Goal: Task Accomplishment & Management: Complete application form

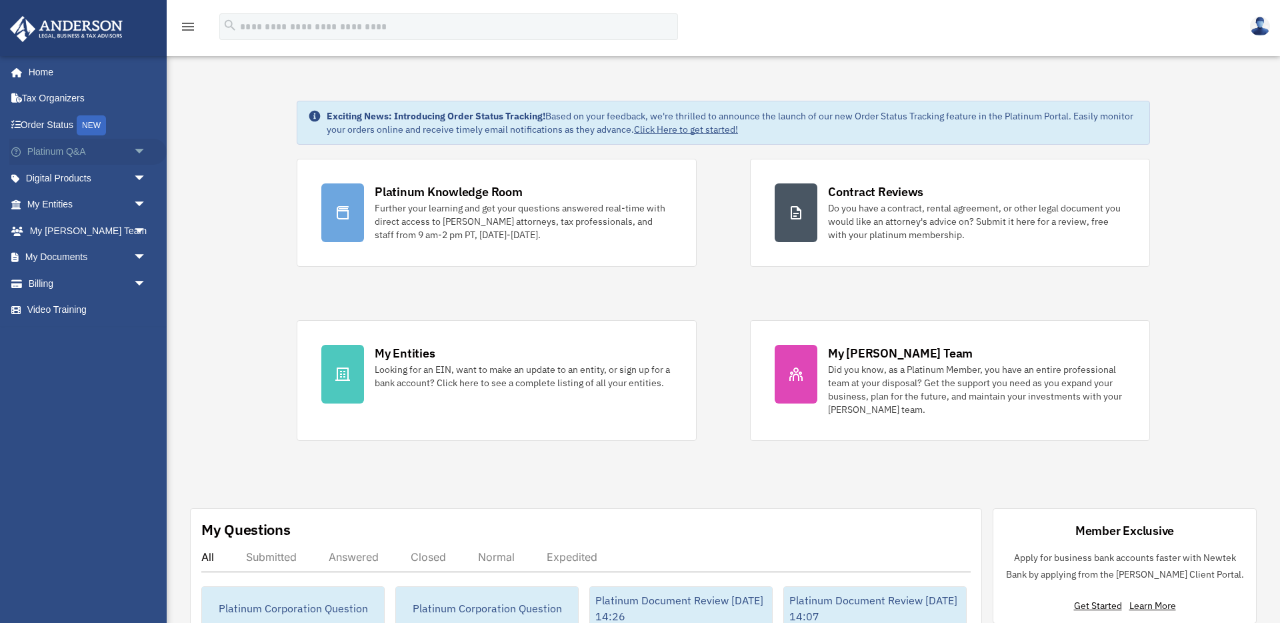
click at [135, 154] on span "arrow_drop_down" at bounding box center [146, 152] width 27 height 27
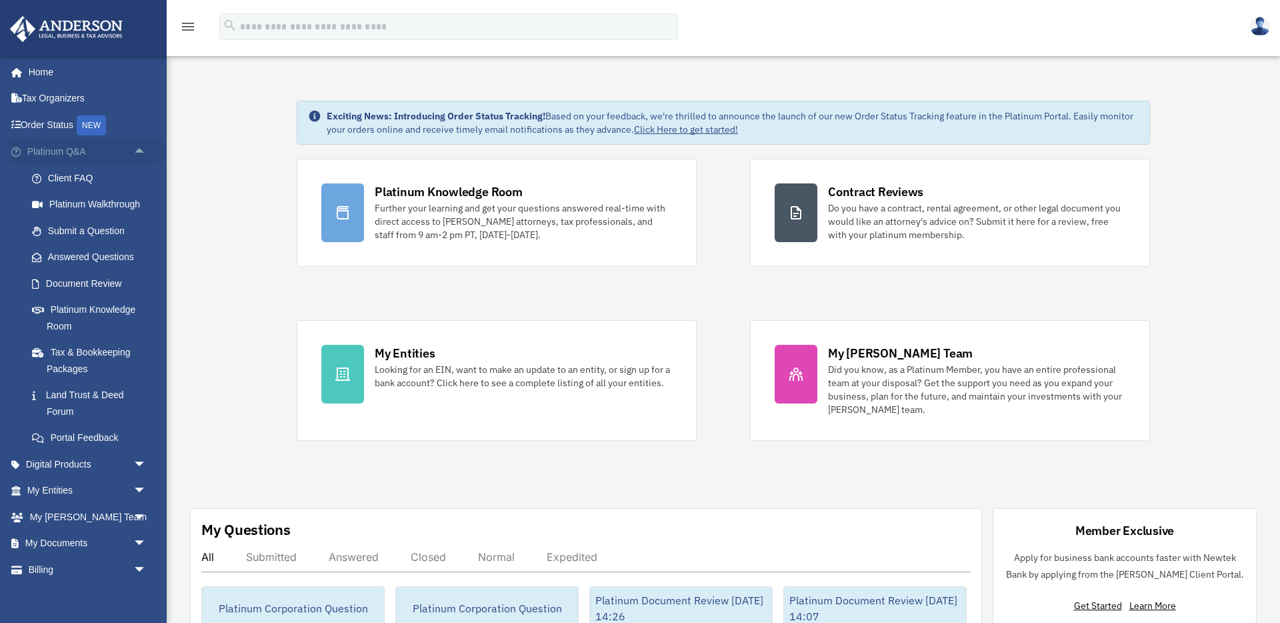
click at [137, 156] on span "arrow_drop_up" at bounding box center [146, 152] width 27 height 27
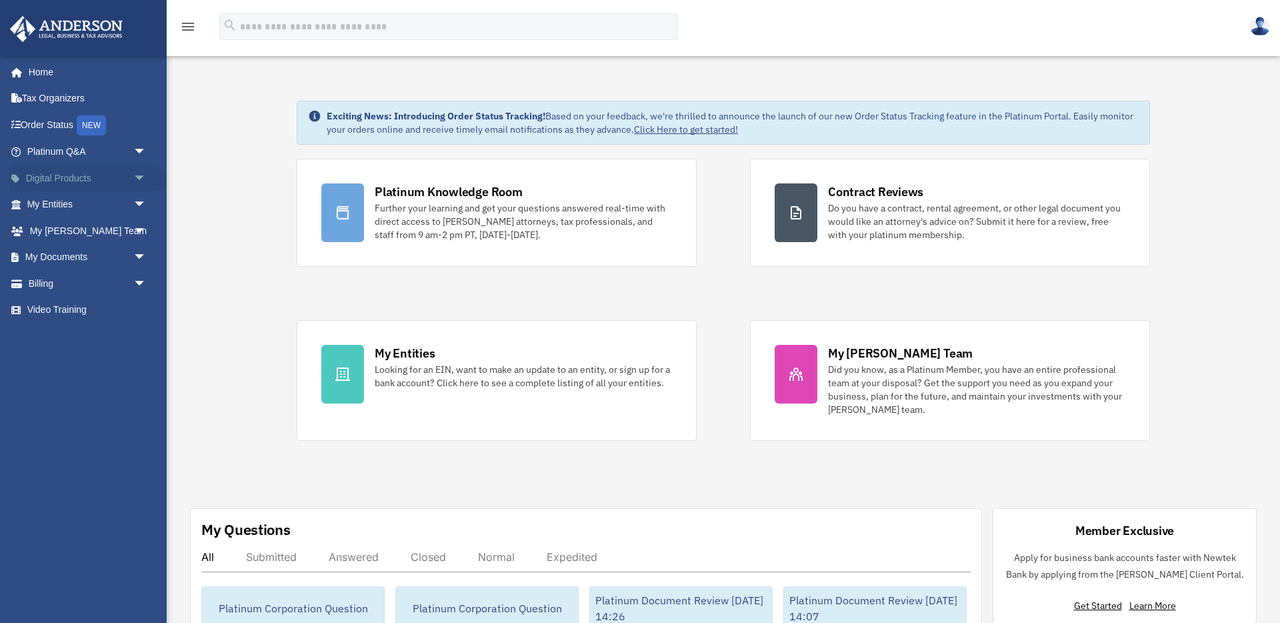
click at [139, 183] on span "arrow_drop_down" at bounding box center [146, 178] width 27 height 27
click at [141, 175] on span "arrow_drop_up" at bounding box center [146, 178] width 27 height 27
click at [135, 213] on span "arrow_drop_down" at bounding box center [146, 204] width 27 height 27
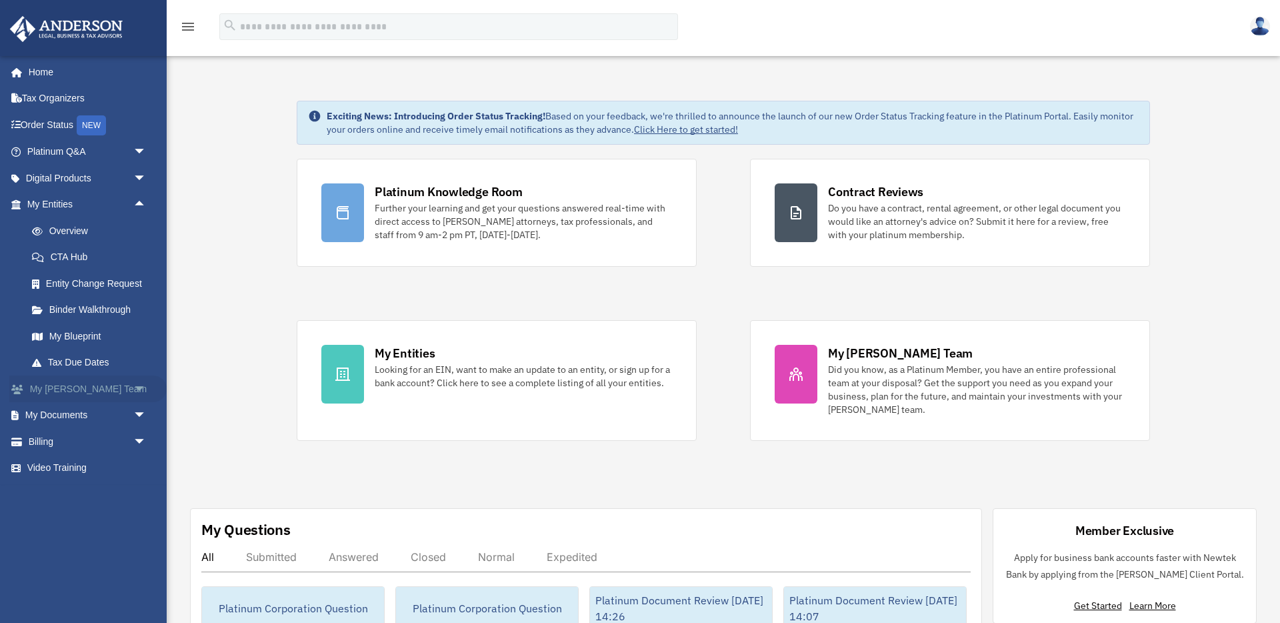
click at [133, 387] on span "arrow_drop_down" at bounding box center [146, 388] width 27 height 27
click at [133, 387] on span "arrow_drop_up" at bounding box center [146, 388] width 27 height 27
click at [133, 180] on span "arrow_drop_down" at bounding box center [146, 178] width 27 height 27
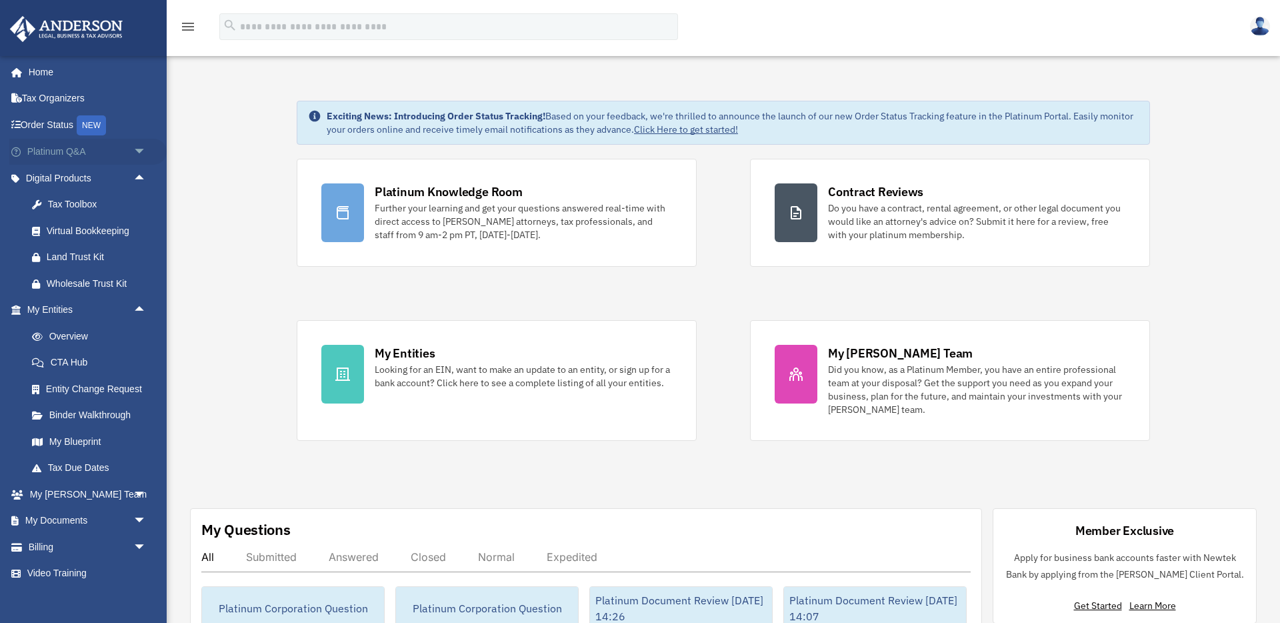
click at [140, 150] on span "arrow_drop_down" at bounding box center [146, 152] width 27 height 27
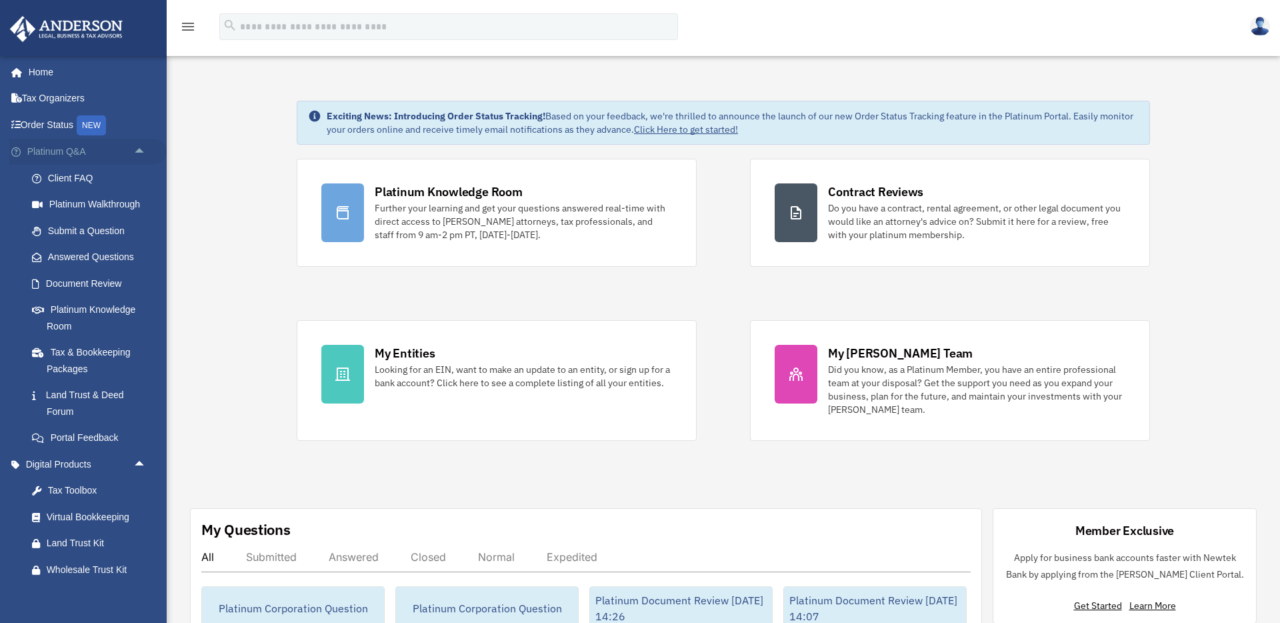
click at [139, 145] on span "arrow_drop_up" at bounding box center [146, 152] width 27 height 27
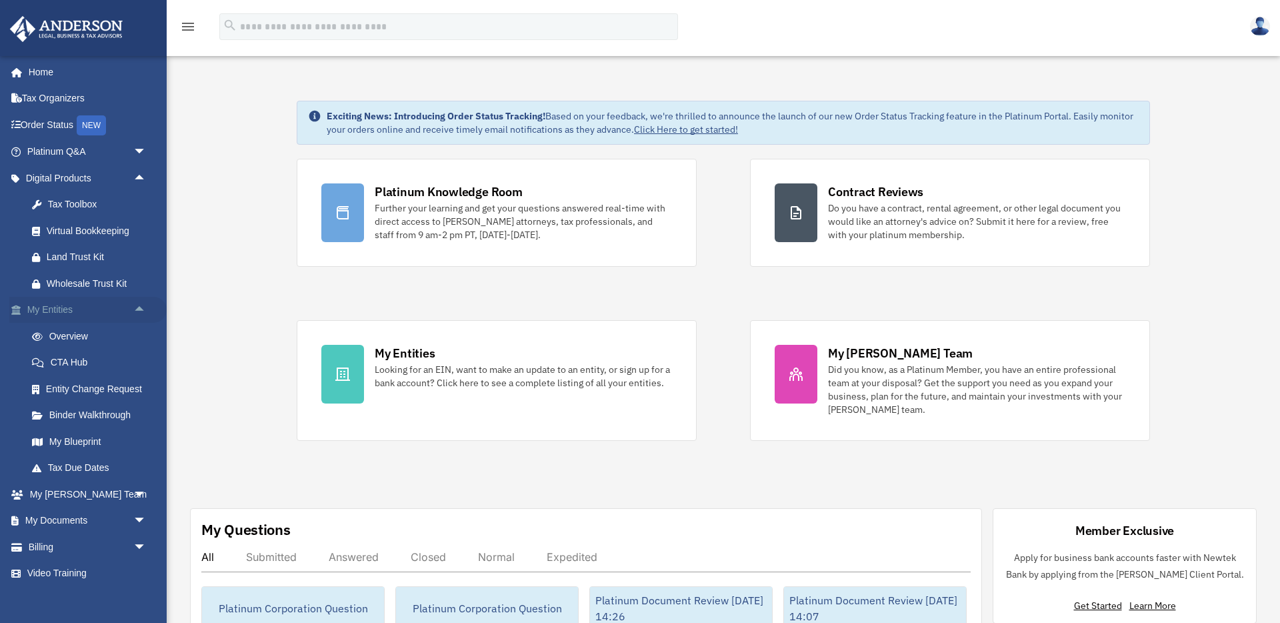
drag, startPoint x: 143, startPoint y: 172, endPoint x: 138, endPoint y: 197, distance: 25.8
click at [143, 173] on span "arrow_drop_up" at bounding box center [146, 178] width 27 height 27
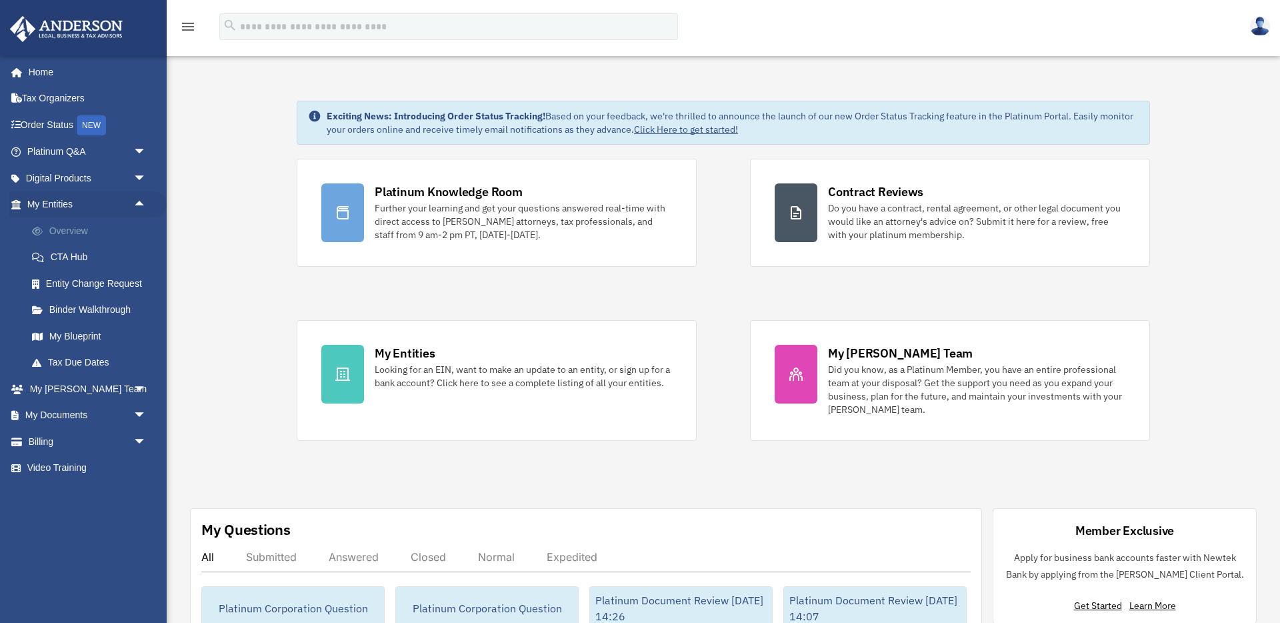
click at [61, 227] on link "Overview" at bounding box center [93, 230] width 148 height 27
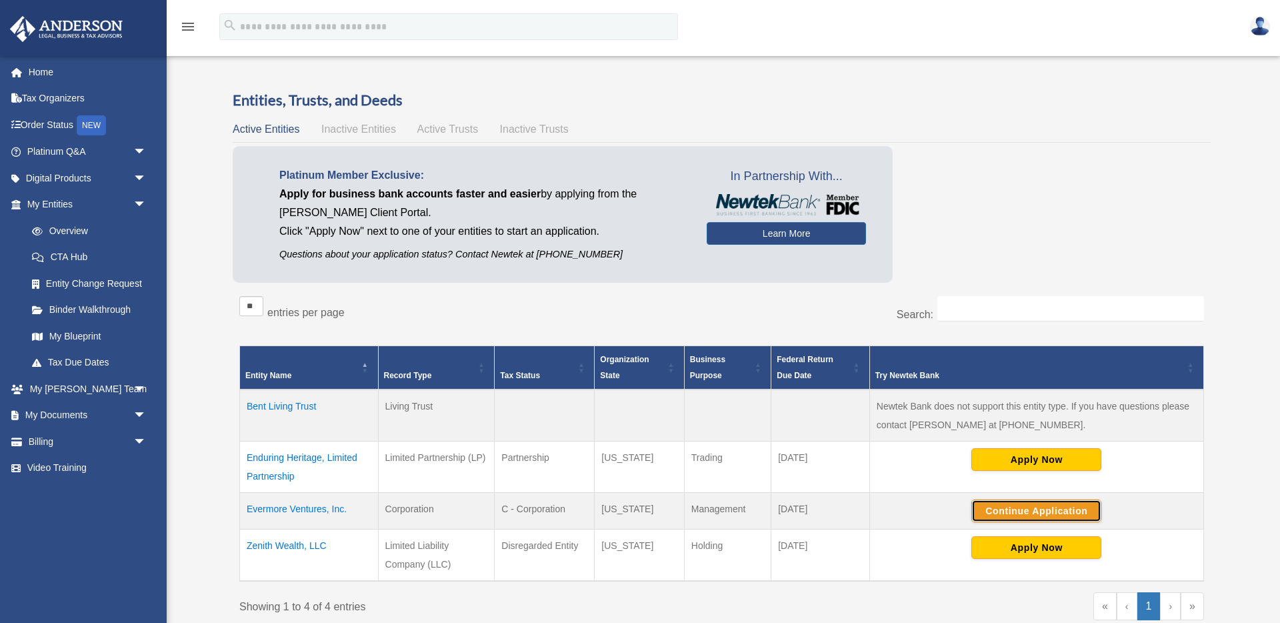
click at [1055, 514] on button "Continue Application" at bounding box center [1037, 511] width 130 height 23
